Goal: Understand process/instructions: Learn how to perform a task or action

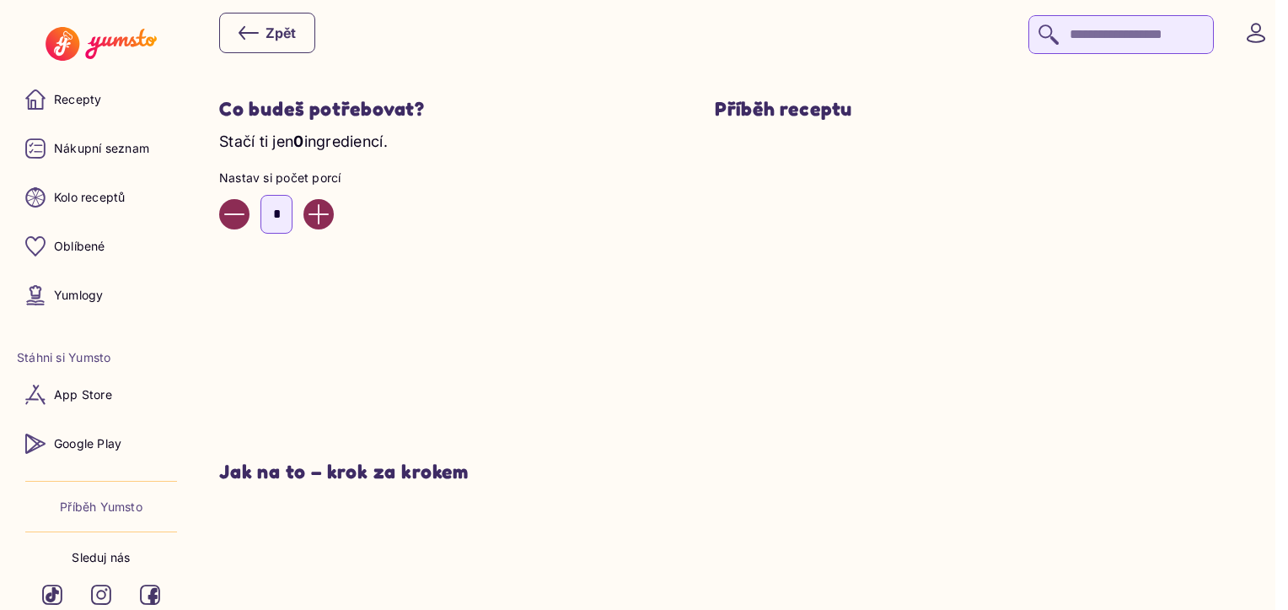
scroll to position [590, 0]
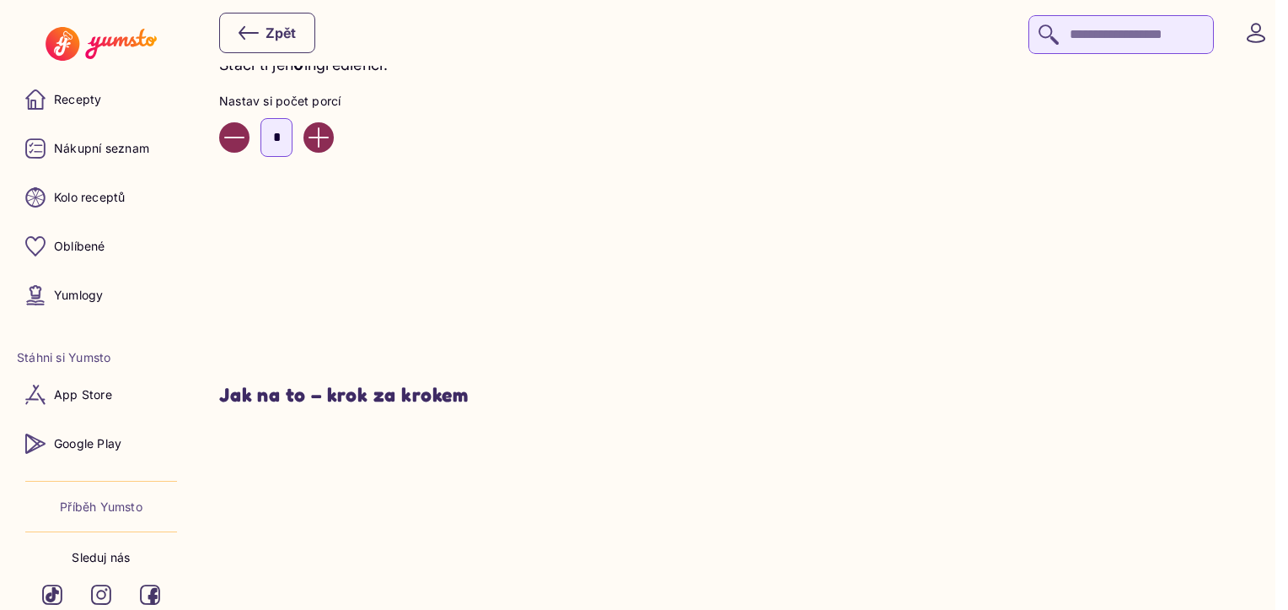
click at [329, 143] on icon "Increase value" at bounding box center [319, 137] width 20 height 20
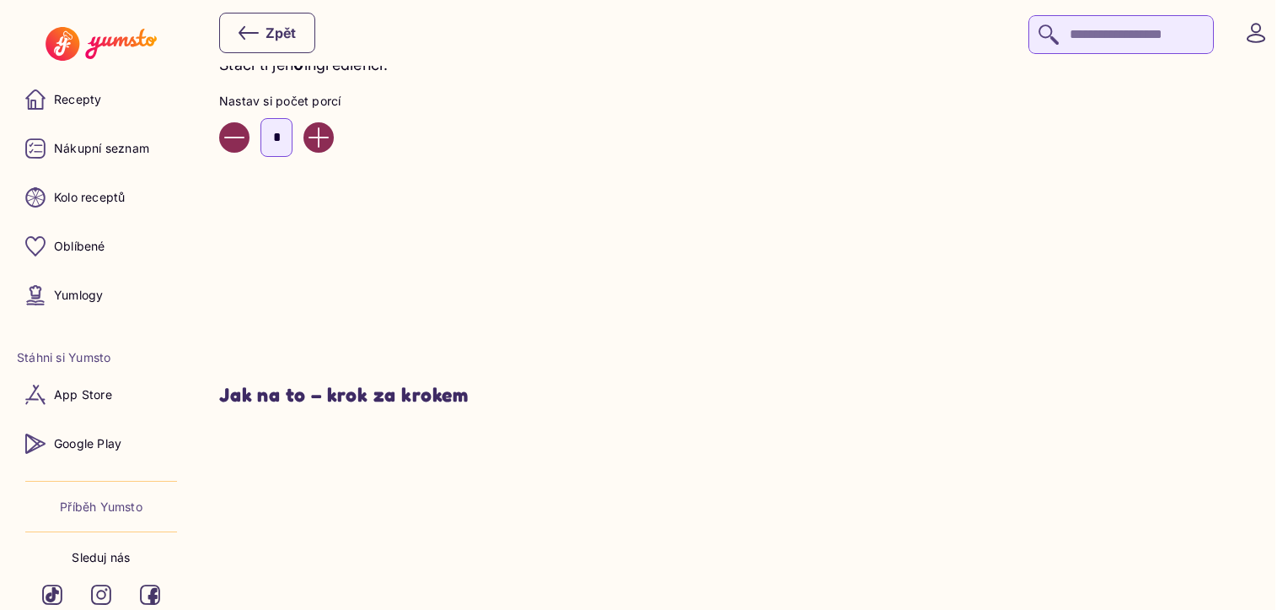
click at [329, 143] on icon "Increase value" at bounding box center [319, 137] width 20 height 20
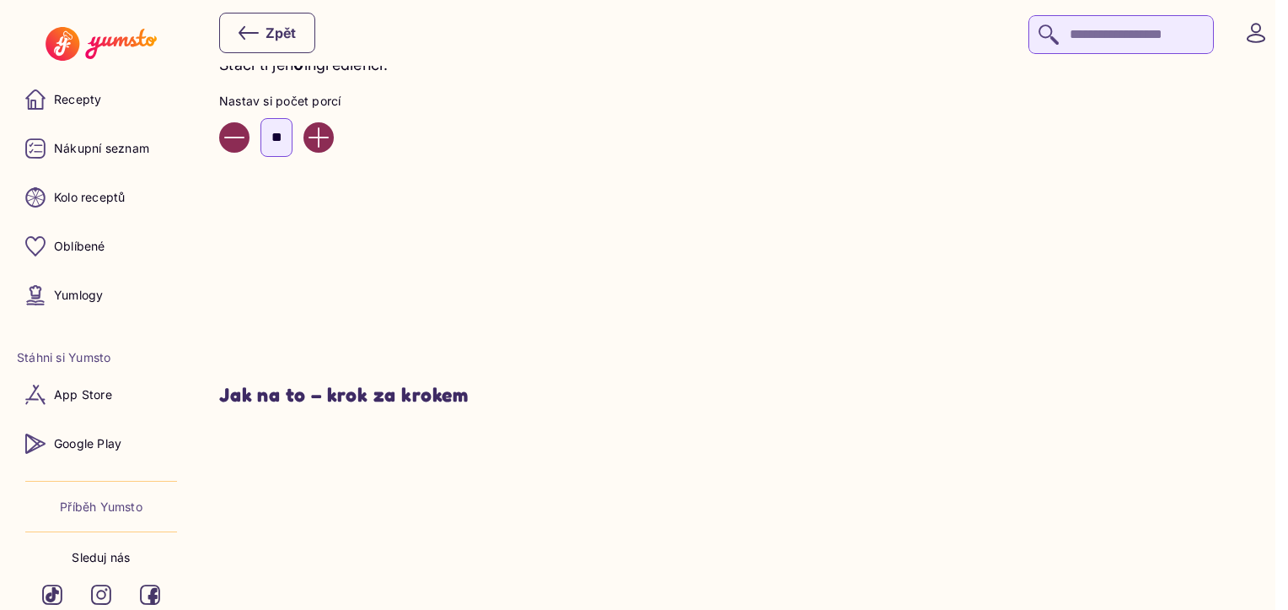
click at [329, 143] on icon "Increase value" at bounding box center [319, 137] width 20 height 20
type input "**"
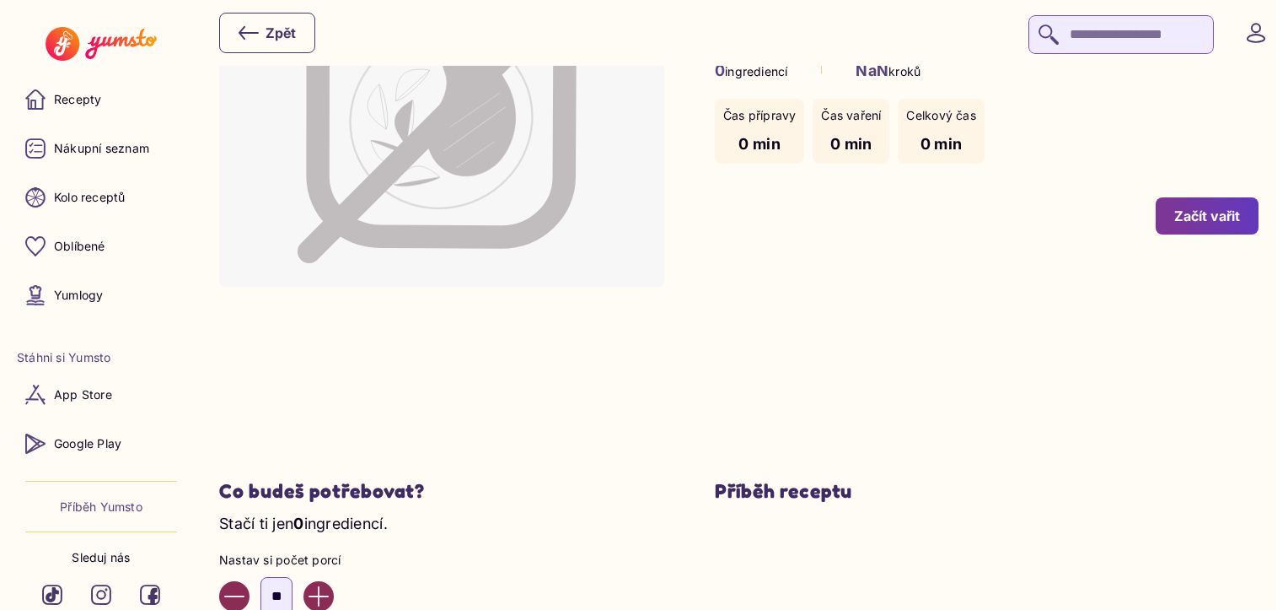
scroll to position [84, 0]
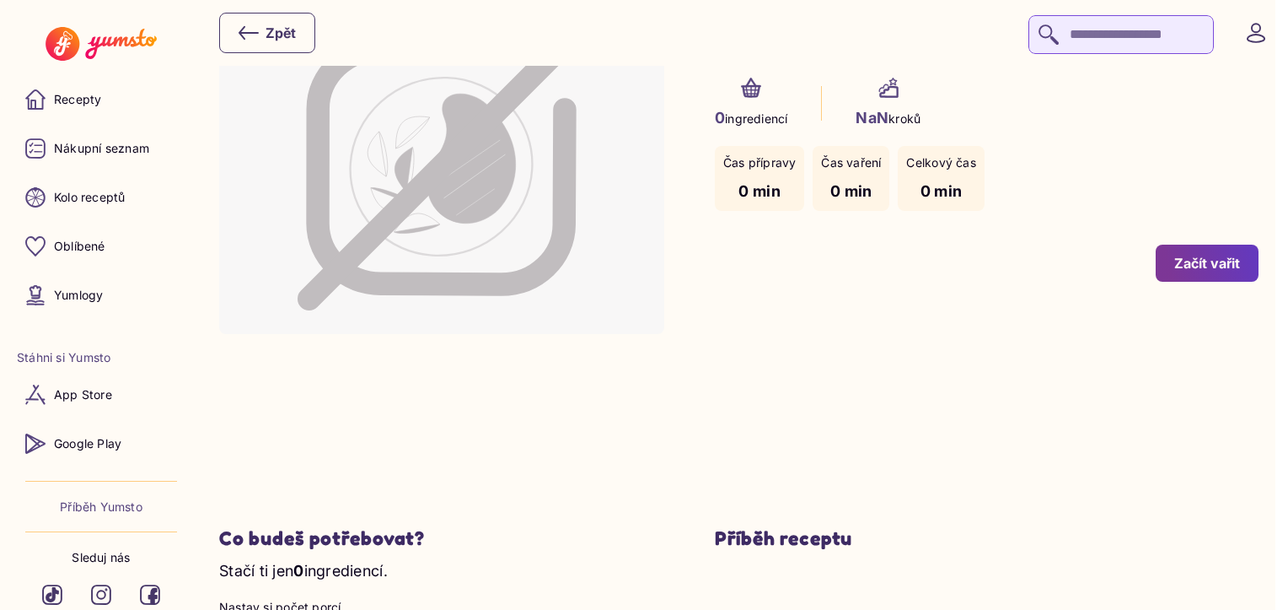
click at [1192, 271] on div "Začít vařit" at bounding box center [1208, 263] width 66 height 19
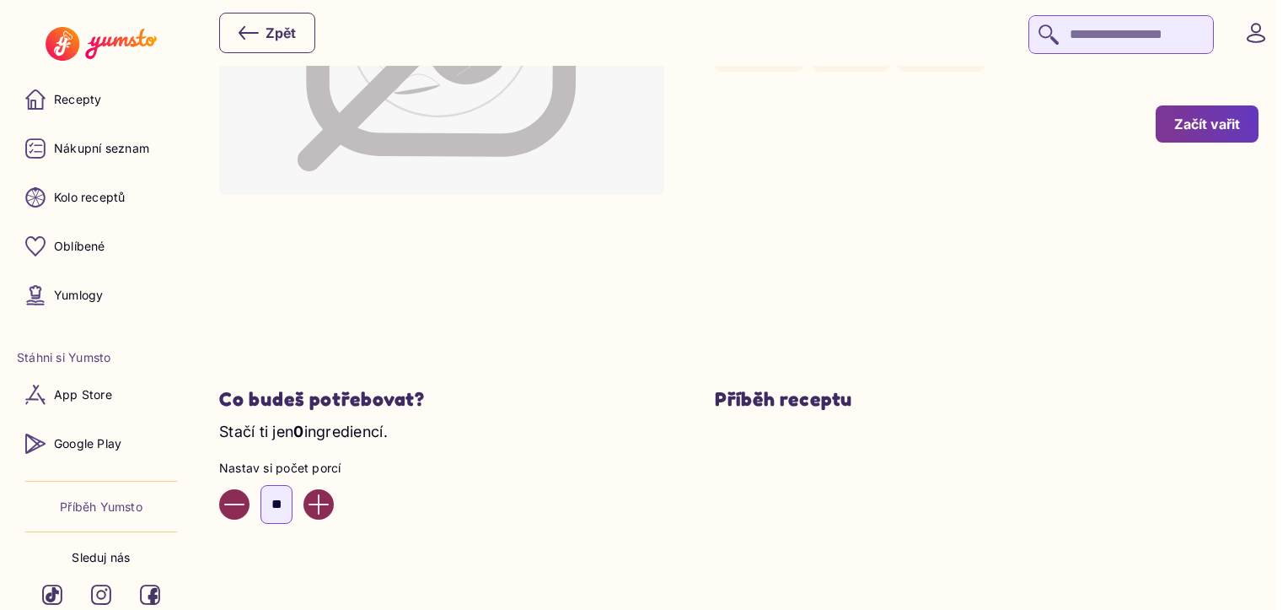
scroll to position [169, 0]
